Goal: Task Accomplishment & Management: Manage account settings

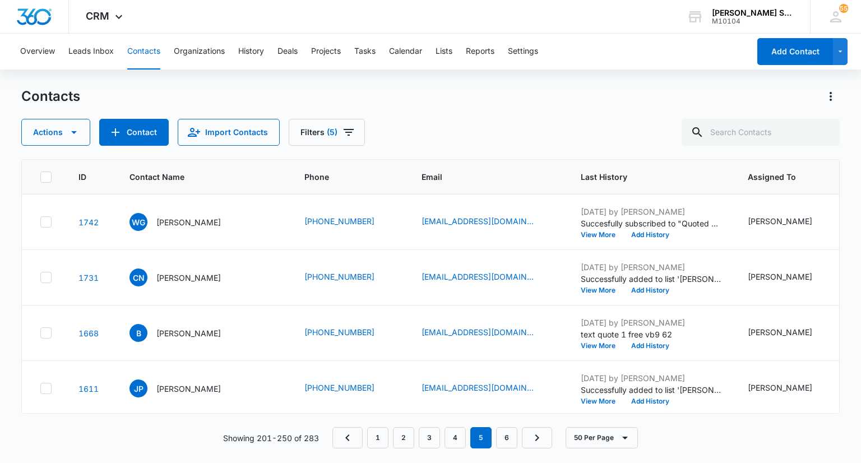
scroll to position [1289, 0]
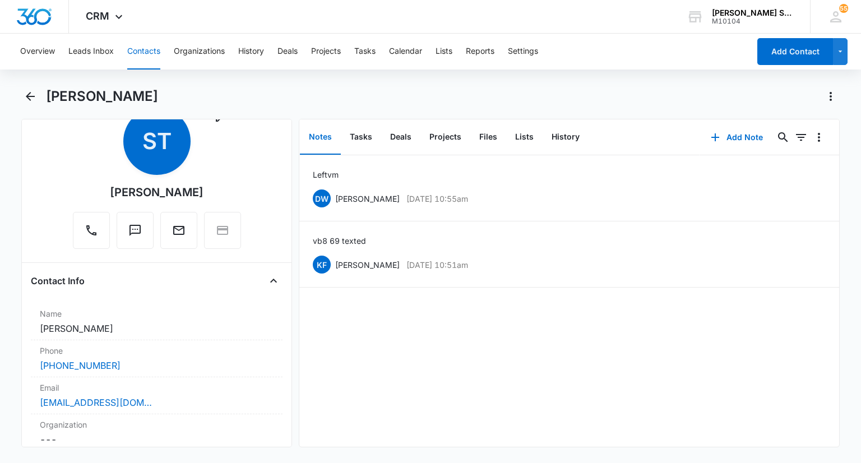
scroll to position [56, 0]
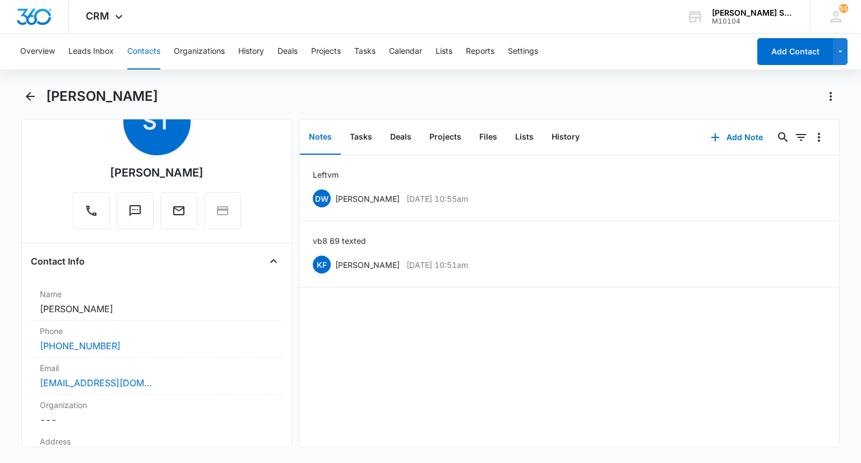
drag, startPoint x: 197, startPoint y: 174, endPoint x: 148, endPoint y: 173, distance: 49.3
click at [148, 173] on div "Remove ST [PERSON_NAME]" at bounding box center [157, 158] width 168 height 141
copy div "[PERSON_NAME]"
click at [221, 170] on div "Remove ST [PERSON_NAME]" at bounding box center [157, 158] width 168 height 141
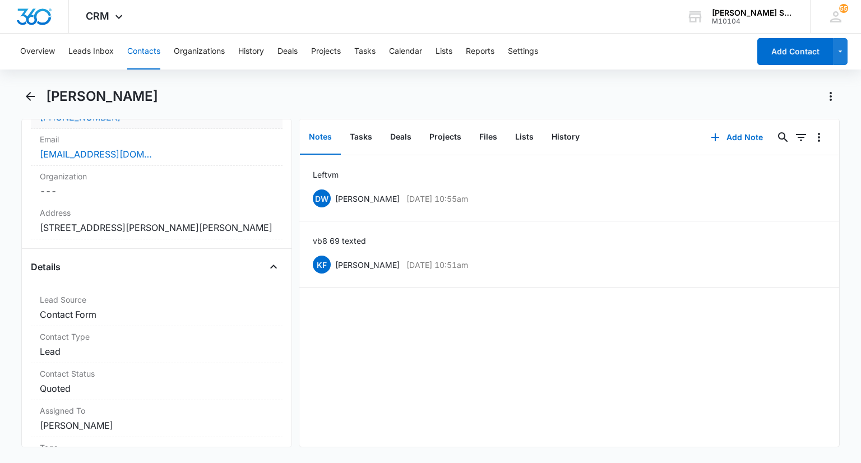
scroll to position [224, 0]
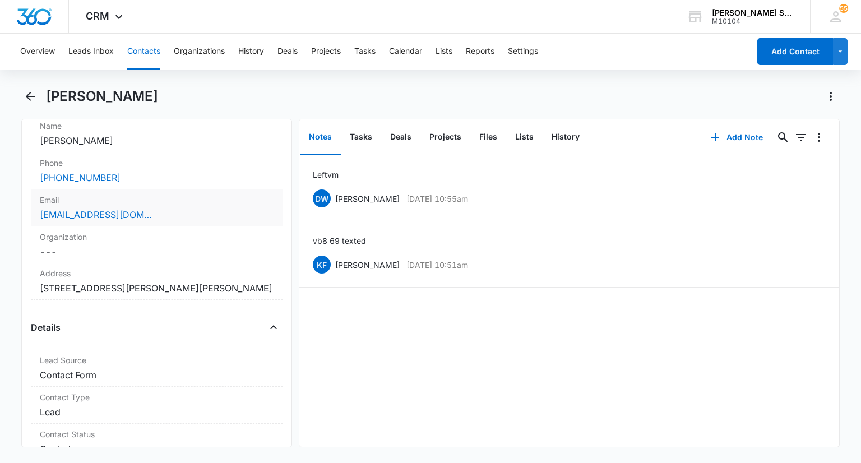
click at [150, 190] on div "Email Cancel Save Changes [EMAIL_ADDRESS][DOMAIN_NAME]" at bounding box center [156, 207] width 251 height 37
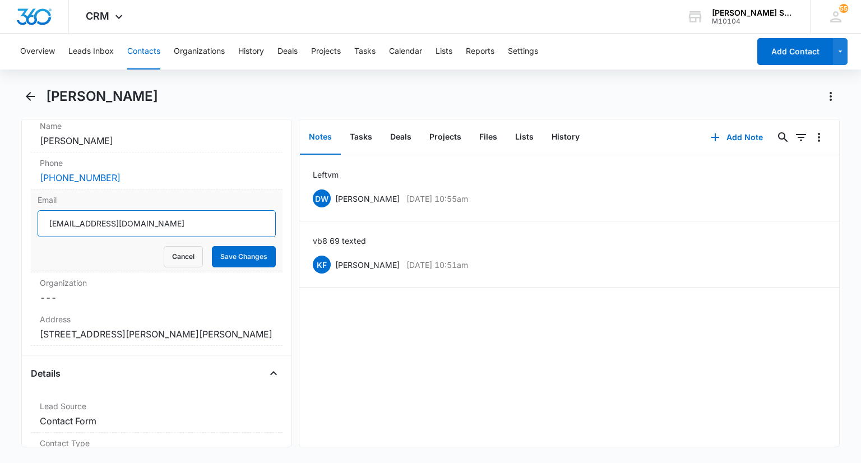
drag, startPoint x: 164, startPoint y: 225, endPoint x: 49, endPoint y: 210, distance: 115.4
click at [49, 210] on input "[EMAIL_ADDRESS][DOMAIN_NAME]" at bounding box center [157, 223] width 238 height 27
click at [177, 252] on button "Cancel" at bounding box center [183, 256] width 39 height 21
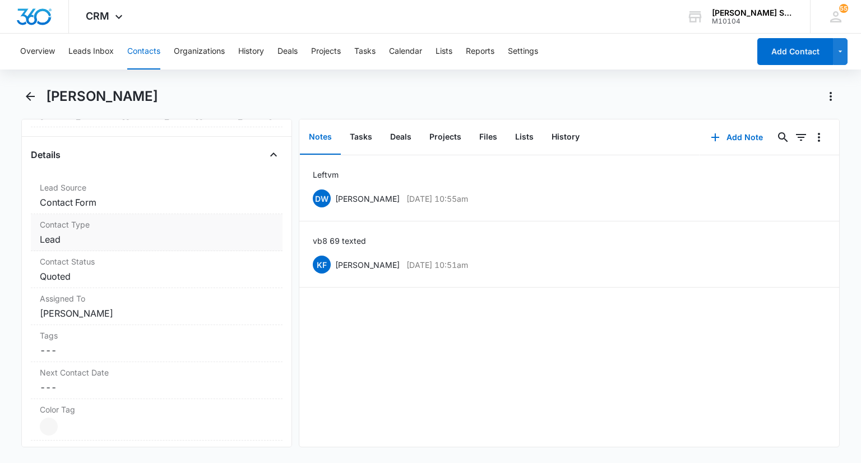
scroll to position [392, 0]
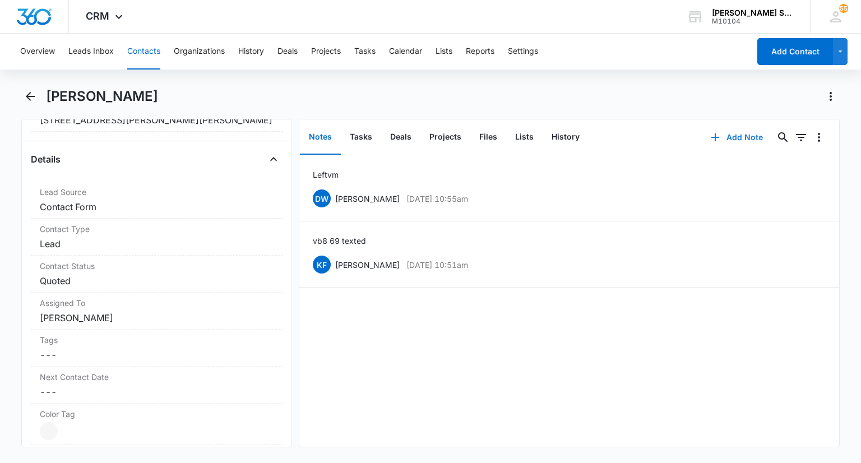
click at [737, 133] on button "Add Note" at bounding box center [736, 137] width 75 height 27
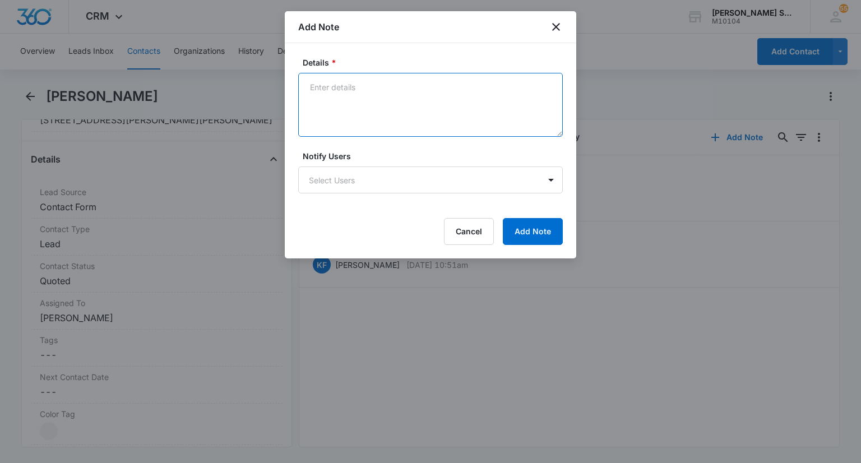
click at [431, 115] on textarea "Details *" at bounding box center [430, 105] width 264 height 64
type textarea "one free 65 per free grub for 2026"
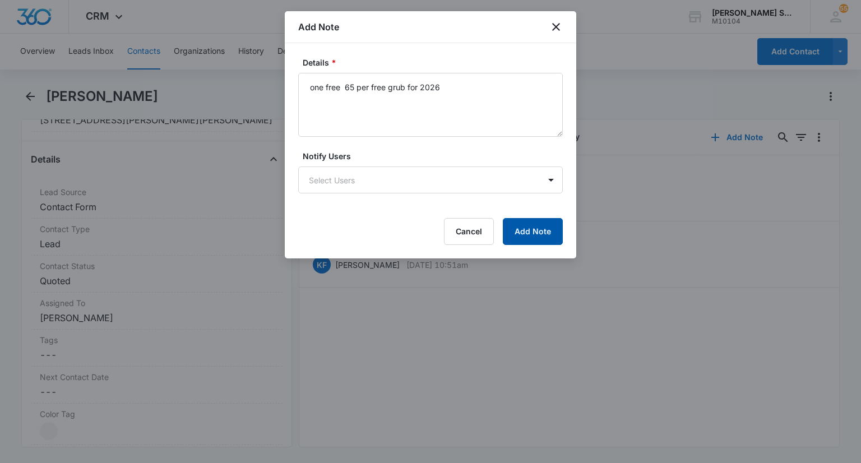
click at [546, 233] on button "Add Note" at bounding box center [533, 231] width 60 height 27
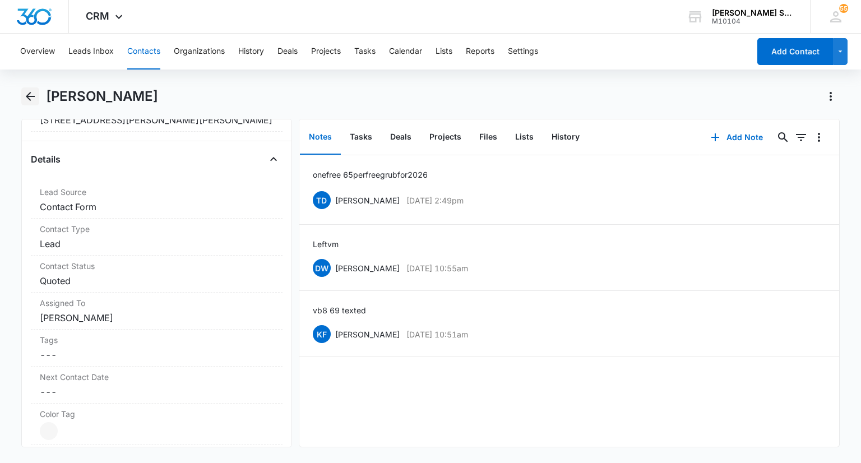
click at [31, 100] on icon "Back" at bounding box center [30, 96] width 13 height 13
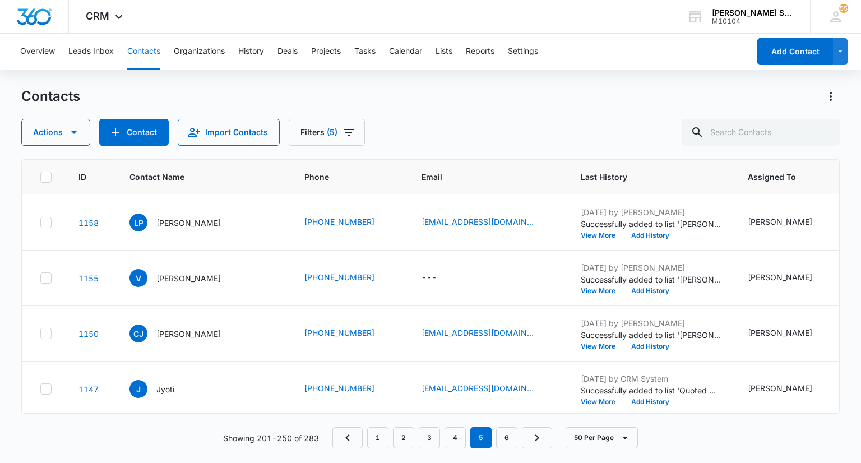
scroll to position [1401, 0]
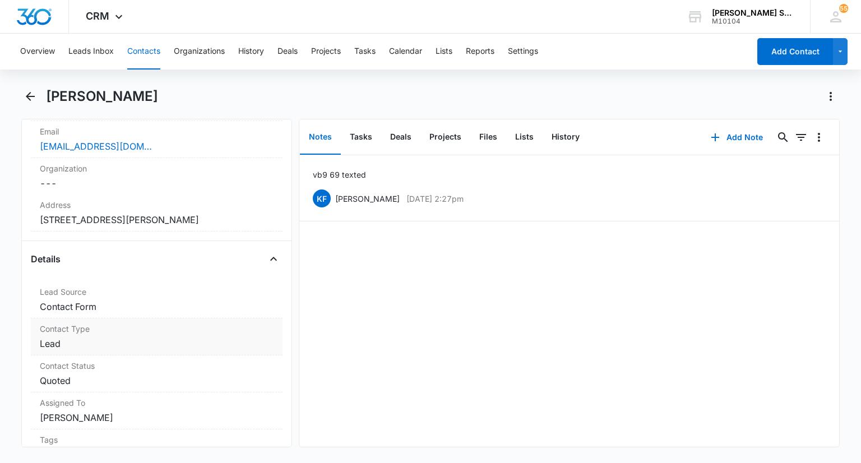
scroll to position [392, 0]
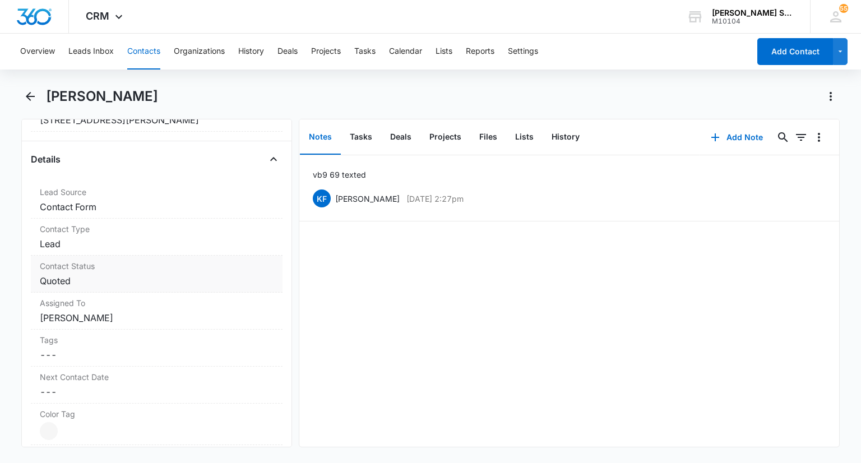
click at [140, 275] on dd "Cancel Save Changes Quoted" at bounding box center [156, 280] width 233 height 13
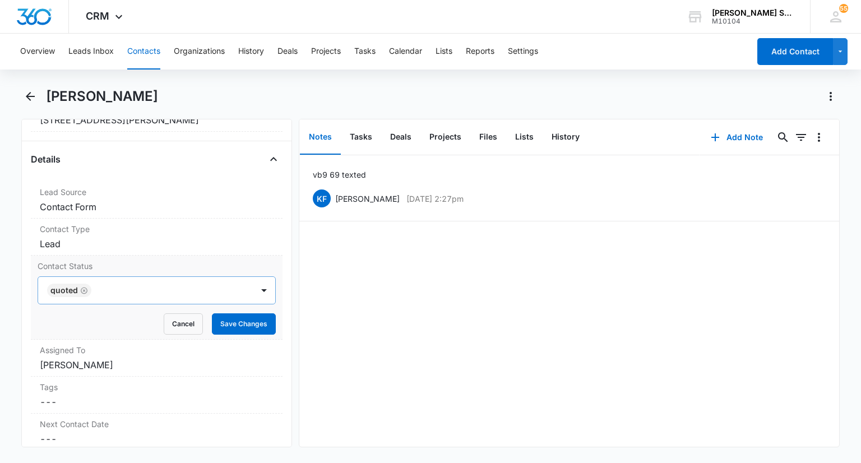
click at [83, 290] on icon "Remove Quoted" at bounding box center [84, 290] width 8 height 8
type input "n"
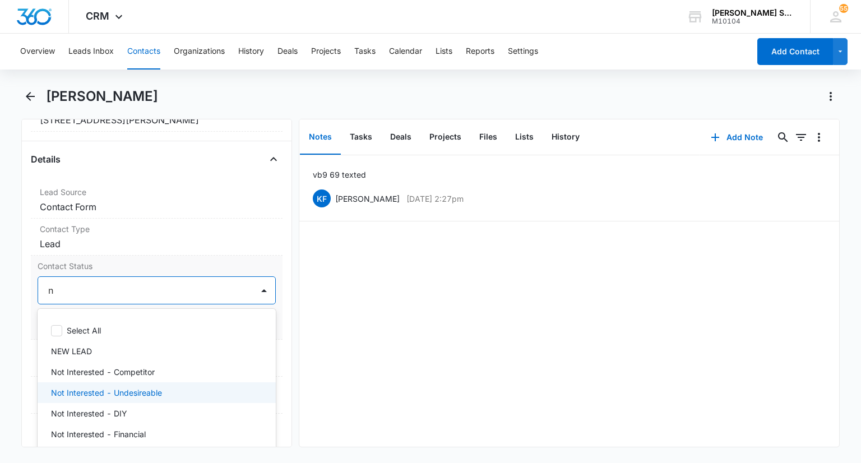
click at [162, 387] on div "Not Interested - Undesireable" at bounding box center [155, 393] width 208 height 12
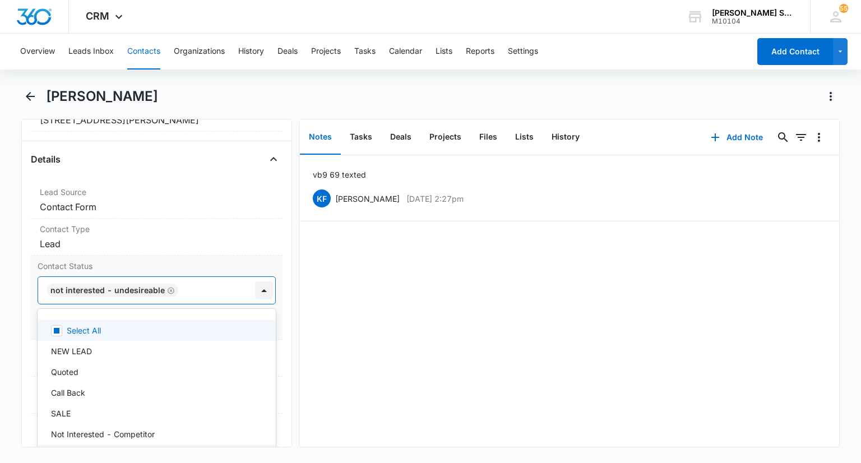
click at [256, 291] on div at bounding box center [264, 290] width 18 height 18
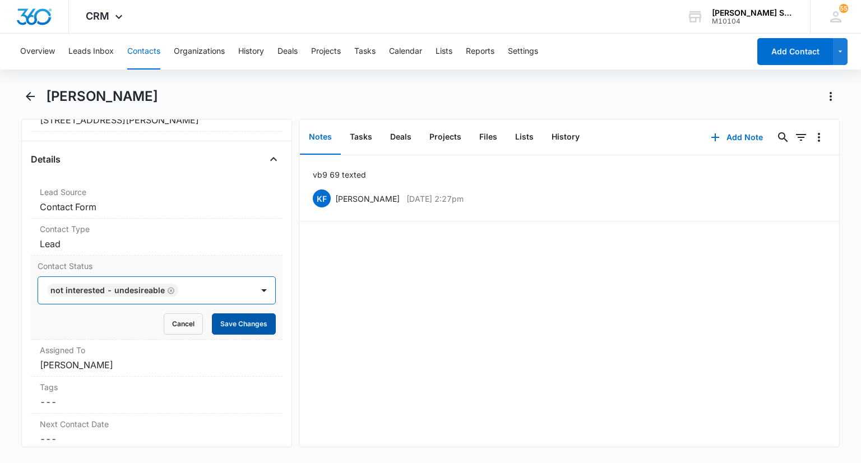
click at [244, 325] on button "Save Changes" at bounding box center [244, 323] width 64 height 21
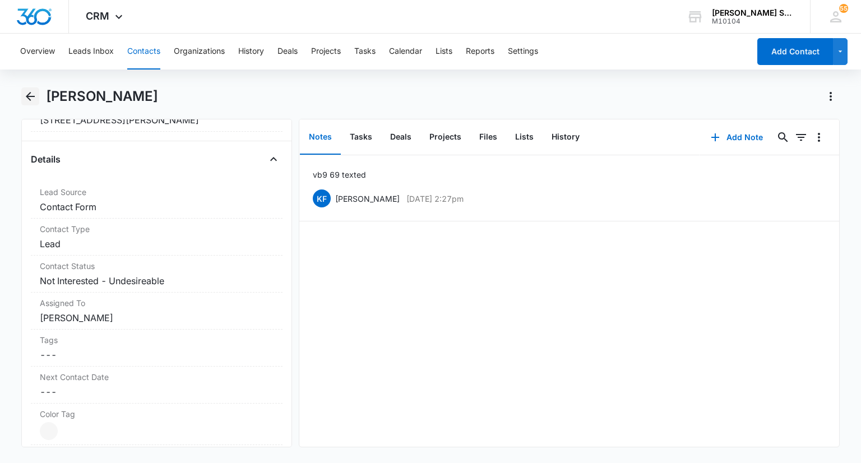
click at [31, 94] on icon "Back" at bounding box center [30, 96] width 13 height 13
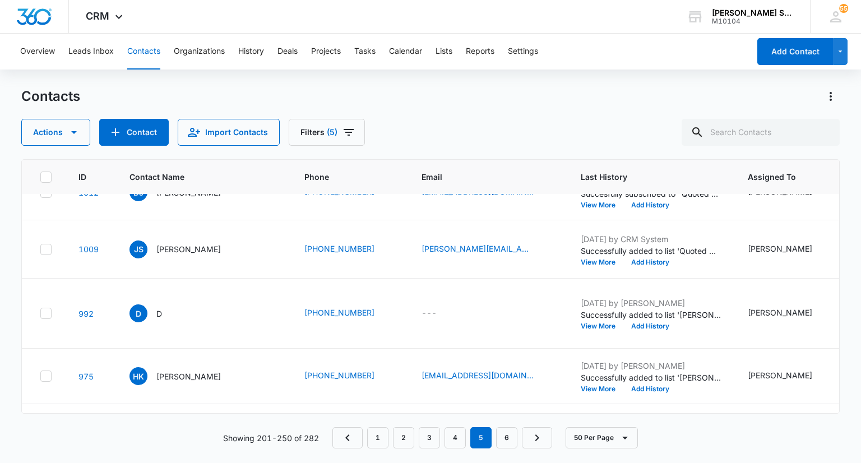
scroll to position [1961, 0]
